Goal: Task Accomplishment & Management: Manage account settings

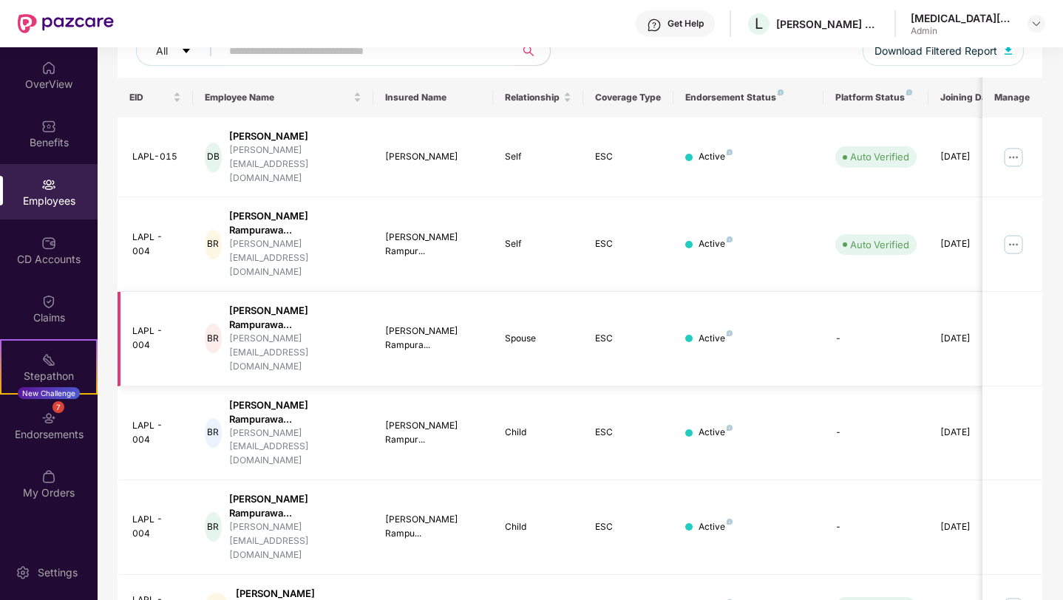
scroll to position [358, 0]
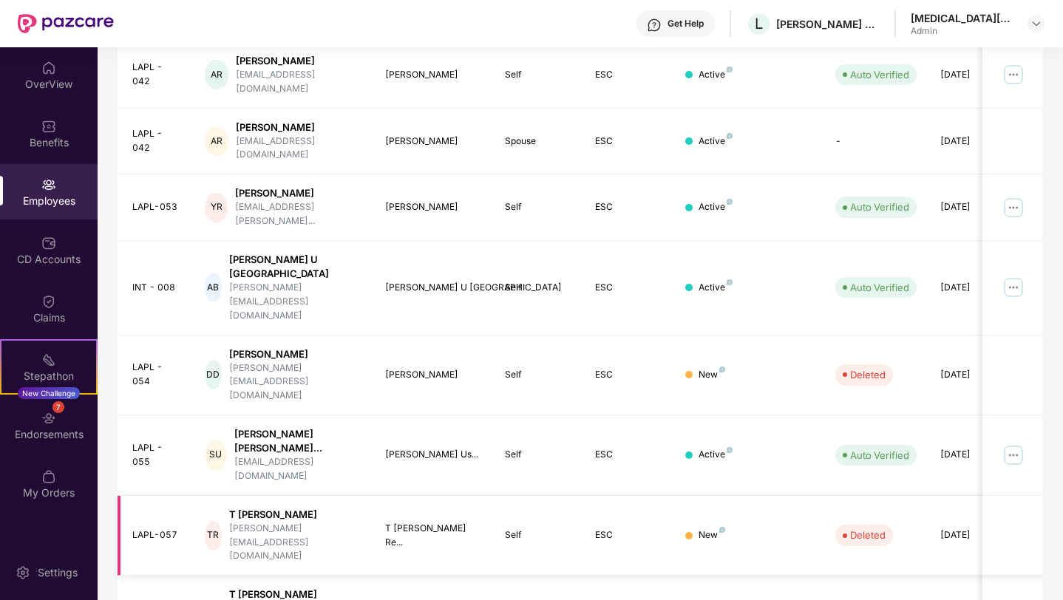
scroll to position [321, 0]
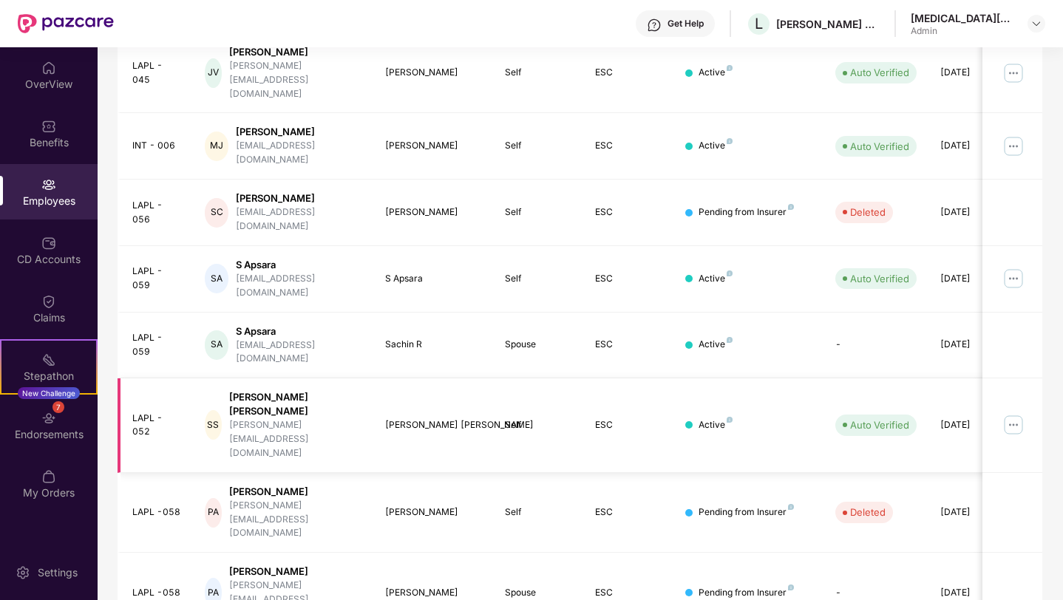
scroll to position [308, 0]
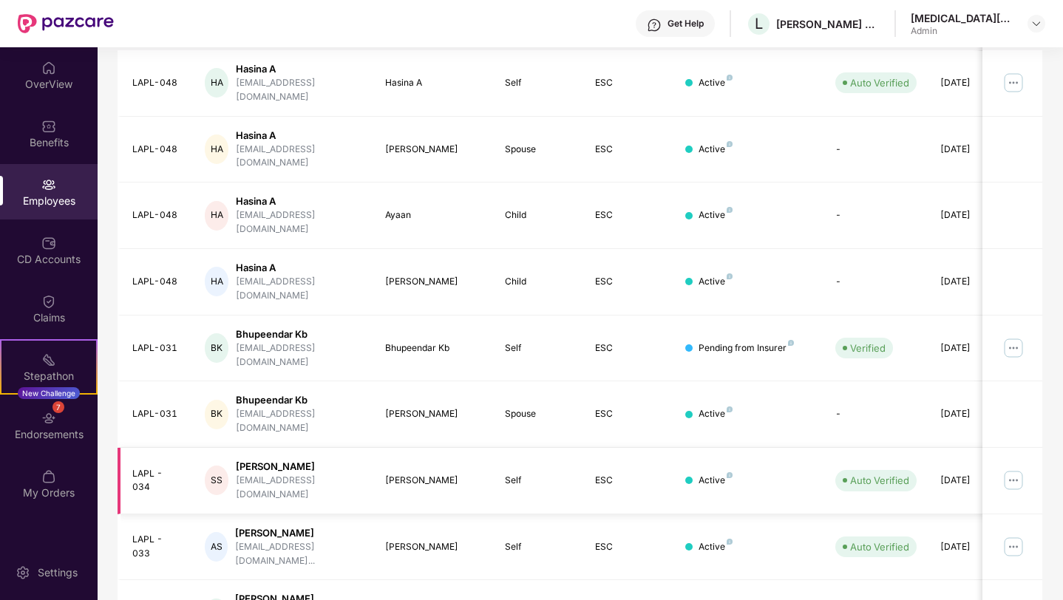
scroll to position [248, 0]
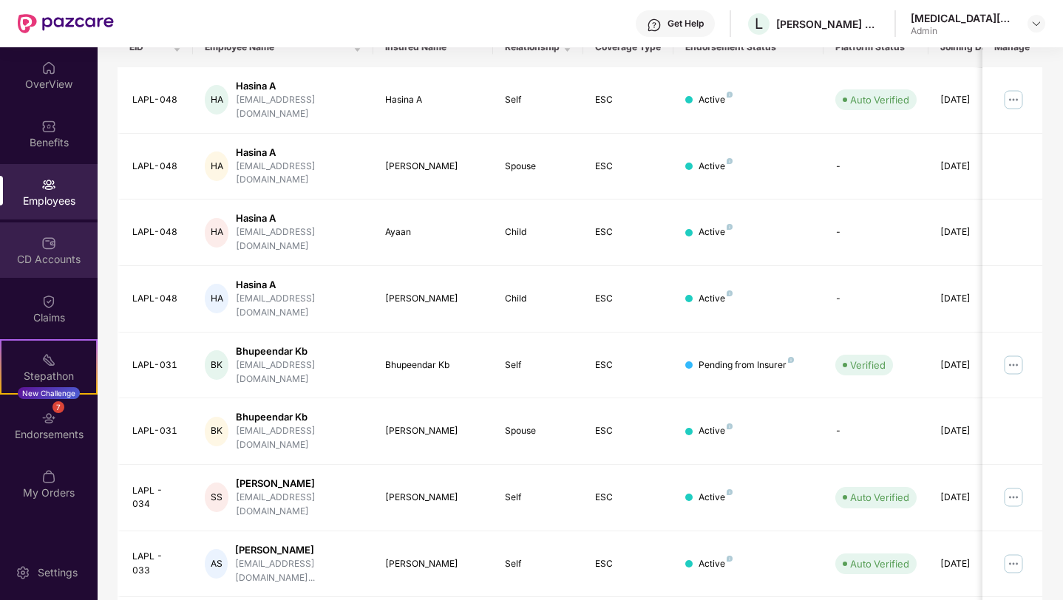
click at [51, 253] on div "CD Accounts" at bounding box center [49, 259] width 98 height 15
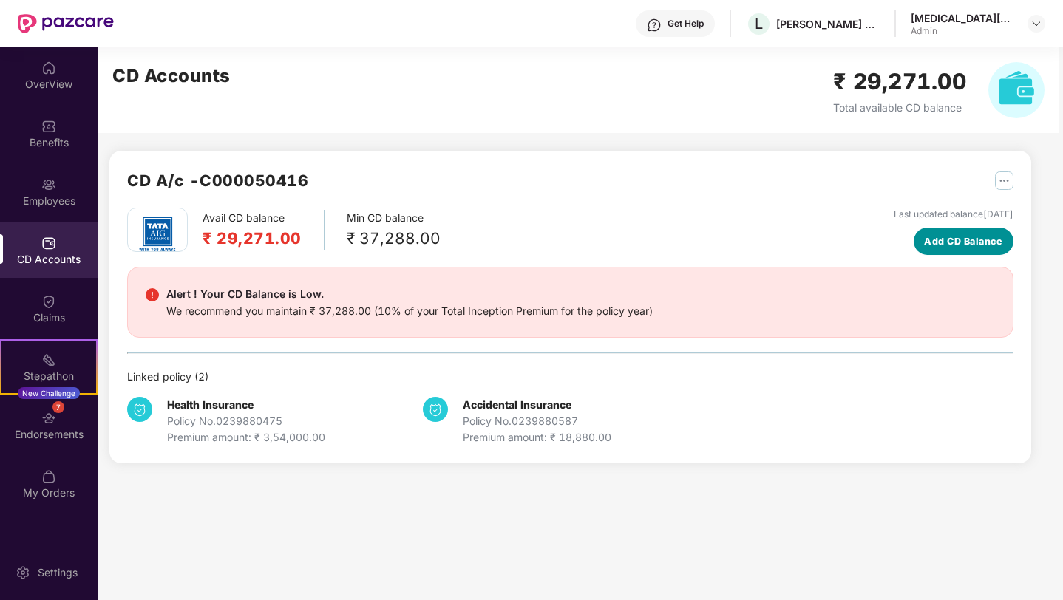
click at [943, 234] on span "Add CD Balance" at bounding box center [963, 241] width 78 height 15
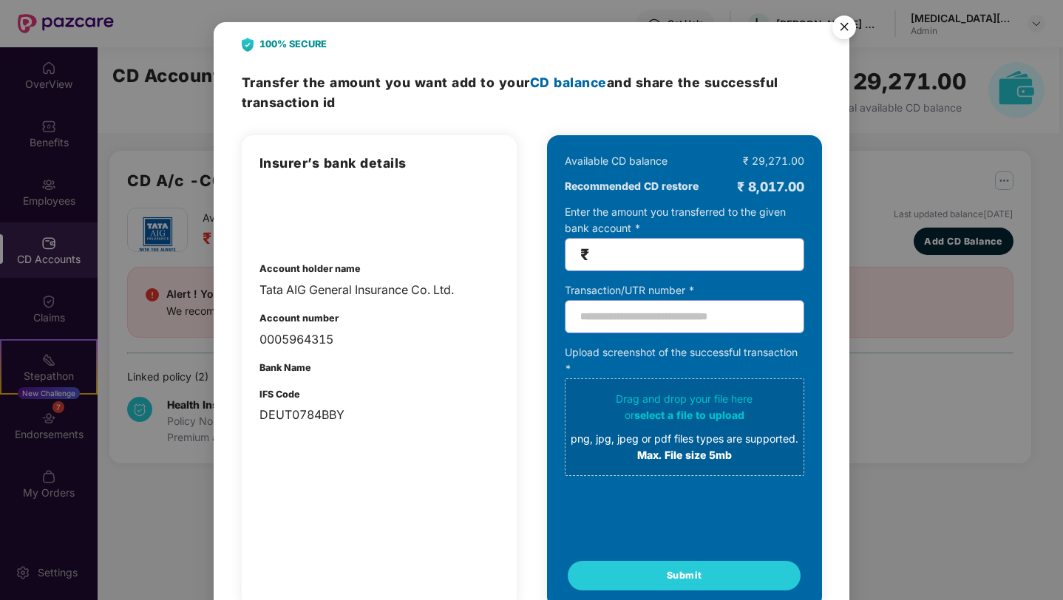
click at [841, 27] on img "Close" at bounding box center [844, 29] width 41 height 41
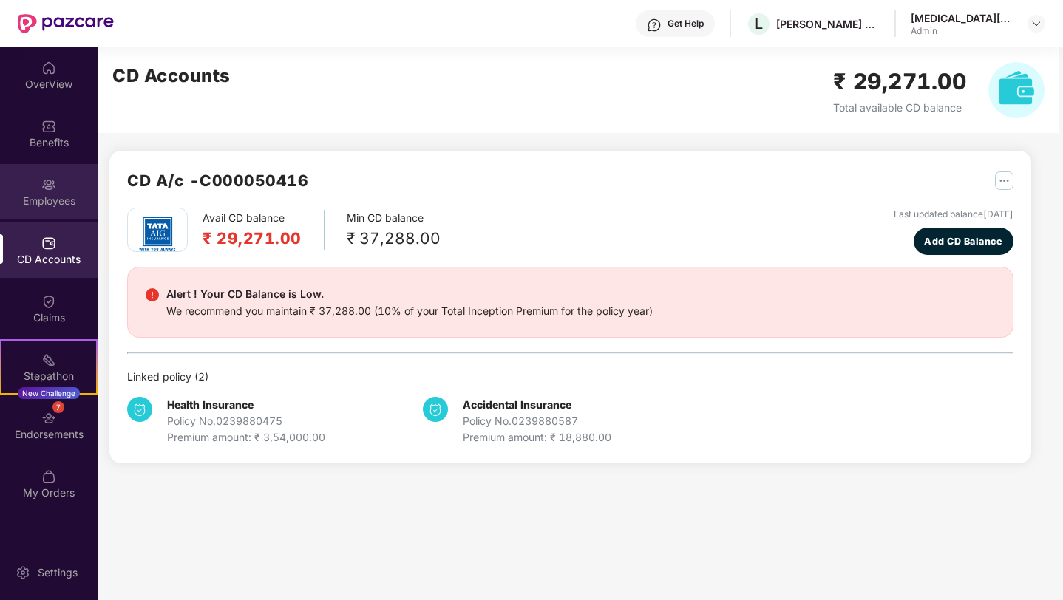
click at [38, 192] on div "Employees" at bounding box center [49, 191] width 98 height 55
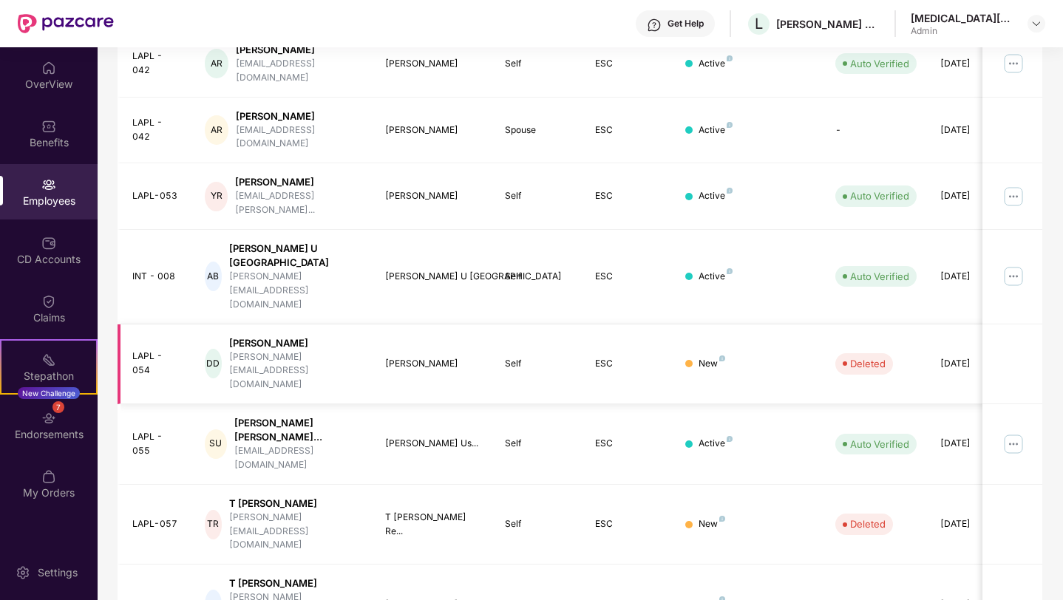
scroll to position [321, 0]
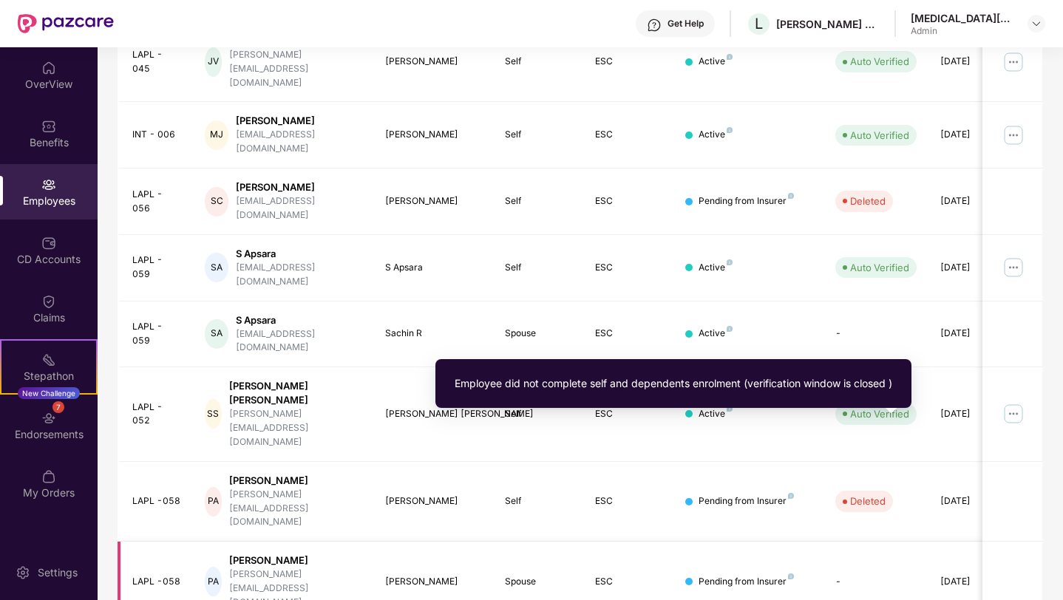
scroll to position [308, 0]
